Goal: Check status: Check status

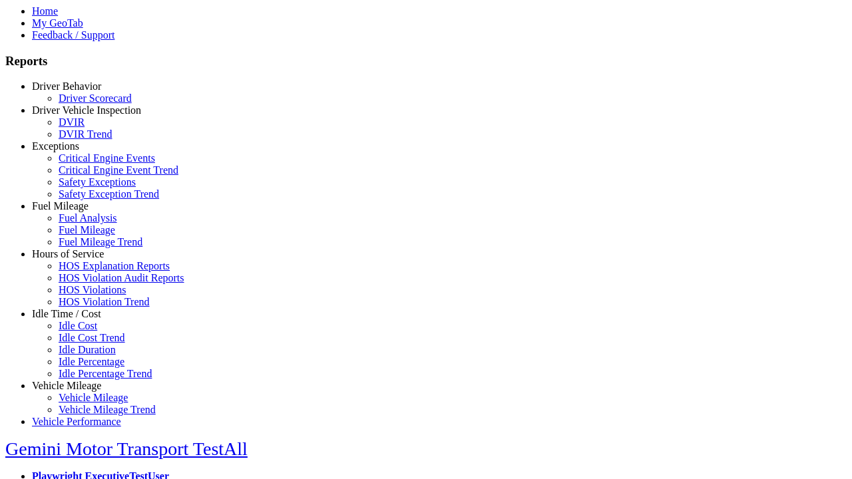
click at [77, 152] on link "Exceptions" at bounding box center [55, 145] width 47 height 11
click at [87, 188] on link "Safety Exceptions" at bounding box center [97, 181] width 77 height 11
select select "**********"
select select
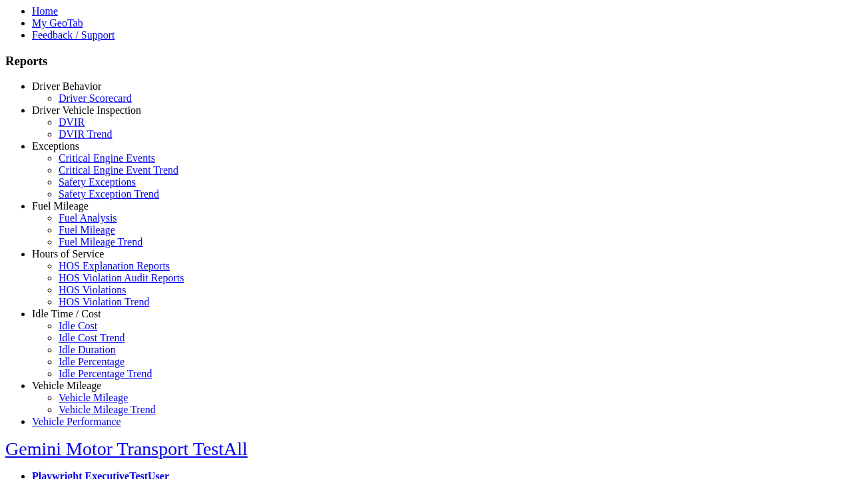
select select
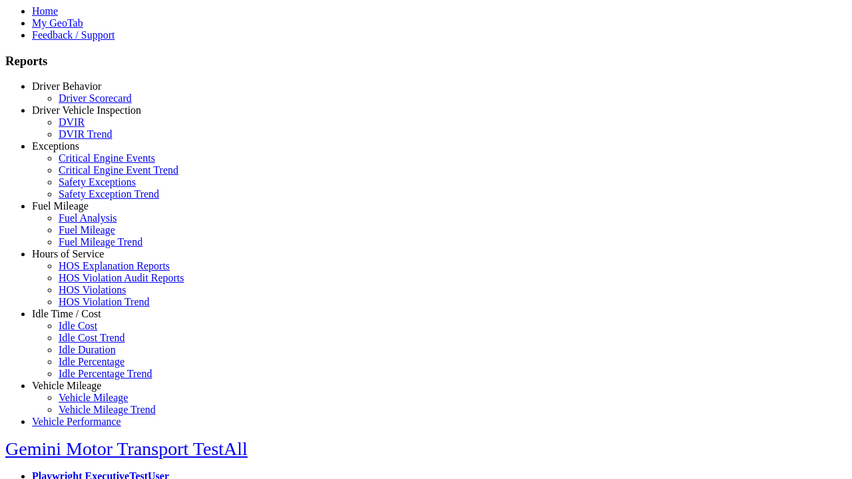
select select
